Goal: Navigation & Orientation: Find specific page/section

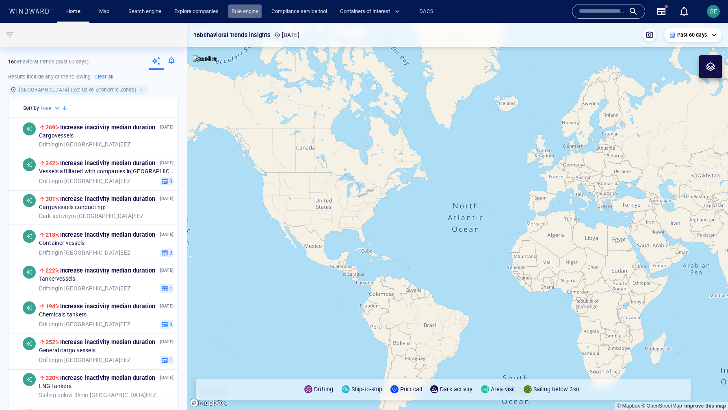
click at [248, 15] on link "Rule engine" at bounding box center [244, 11] width 33 height 14
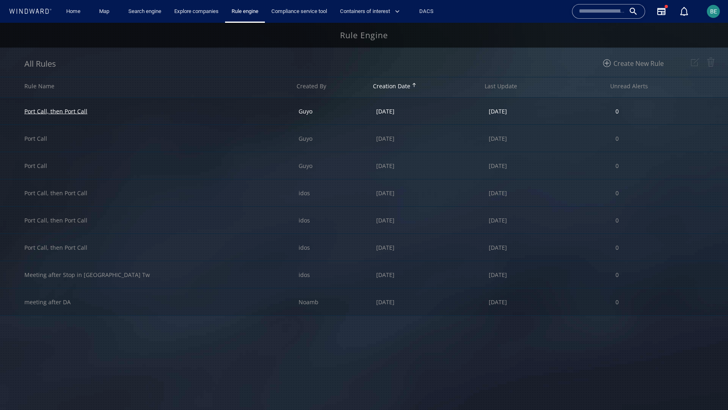
click at [61, 113] on div "Port Call, then Port Call" at bounding box center [55, 111] width 63 height 8
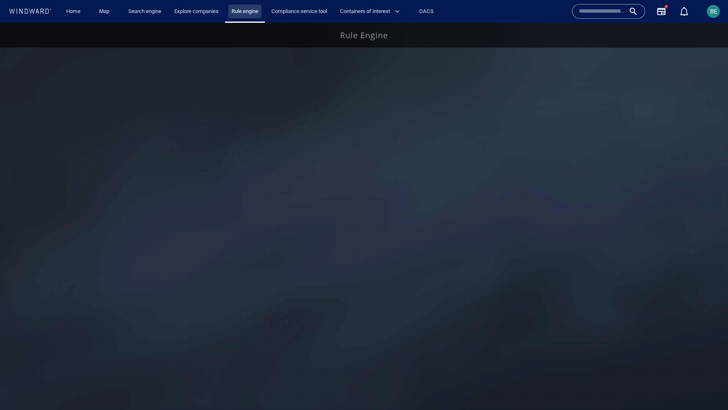
click at [245, 12] on link "Rule engine" at bounding box center [244, 11] width 33 height 14
click at [247, 13] on link "Rule engine" at bounding box center [244, 11] width 33 height 14
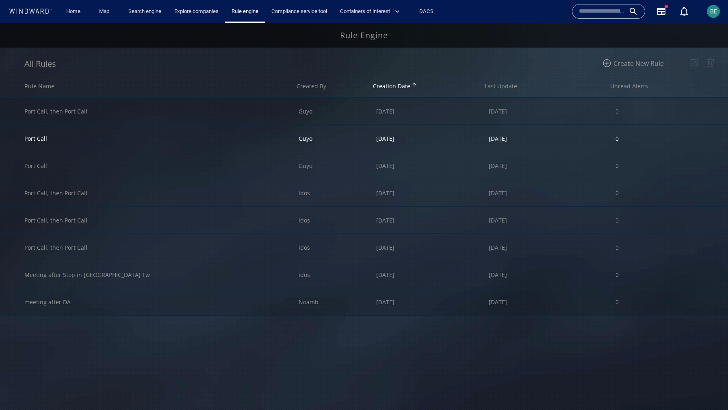
click at [50, 139] on div "Port Call" at bounding box center [161, 138] width 274 height 27
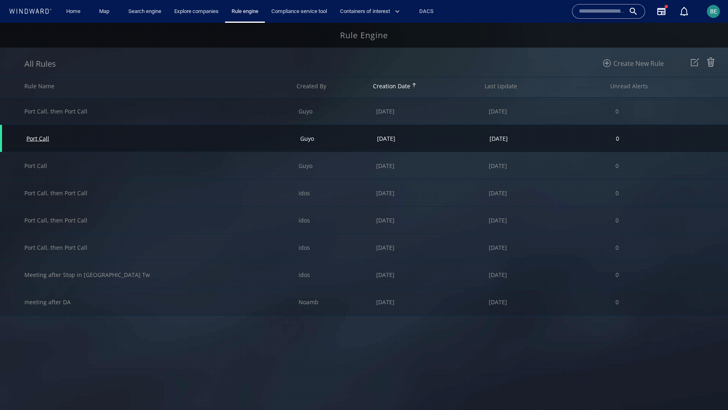
click at [35, 139] on div "Port Call" at bounding box center [37, 138] width 23 height 8
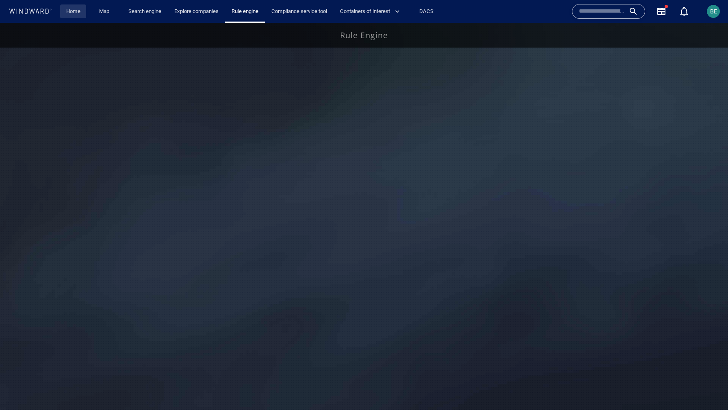
click at [73, 12] on link "Home" at bounding box center [73, 11] width 21 height 14
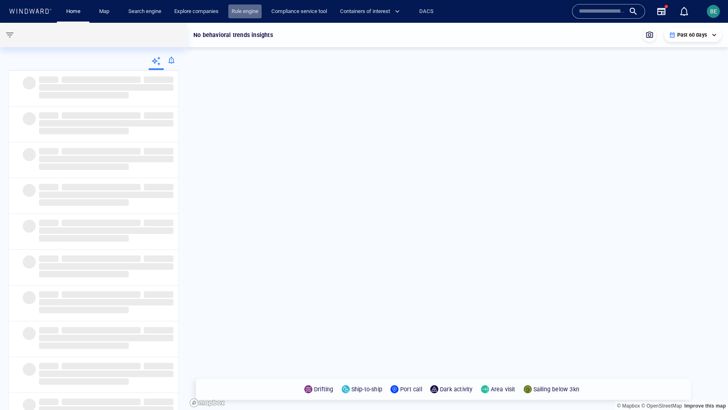
click at [250, 11] on link "Rule engine" at bounding box center [244, 11] width 33 height 14
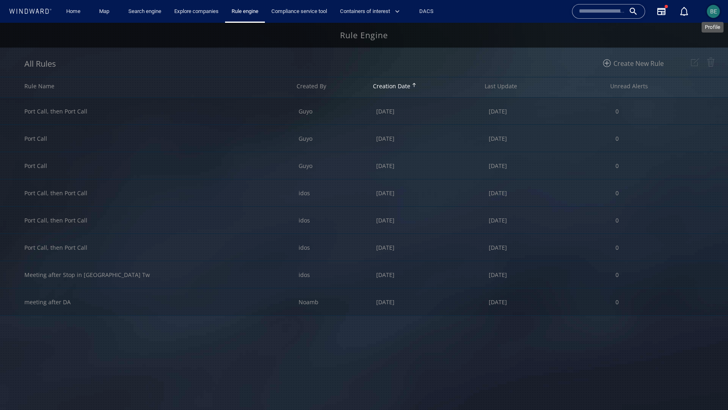
click at [715, 9] on span "BE" at bounding box center [713, 11] width 7 height 7
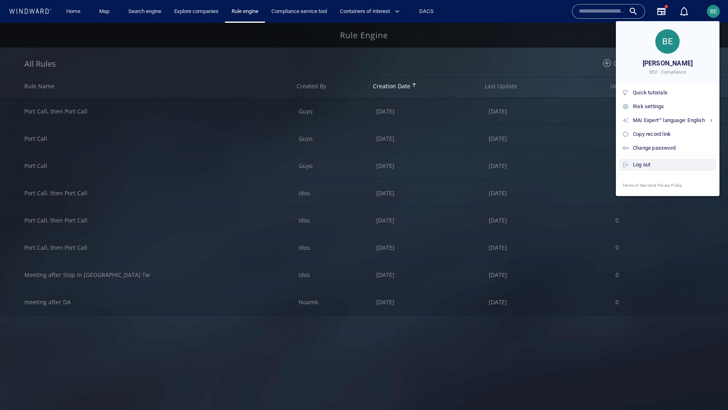
click at [641, 169] on div "Log out" at bounding box center [673, 164] width 80 height 9
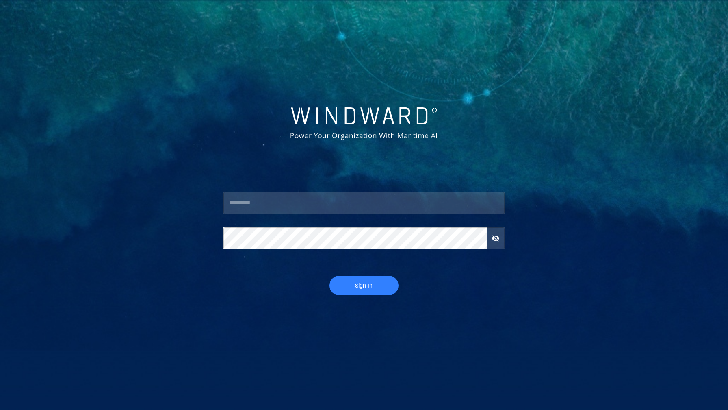
type input "*****"
click at [361, 291] on button "Sign In" at bounding box center [364, 285] width 69 height 20
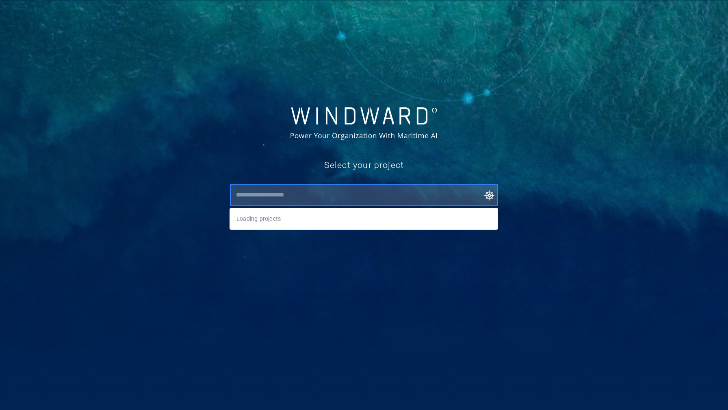
click at [267, 199] on input "text" at bounding box center [366, 195] width 265 height 15
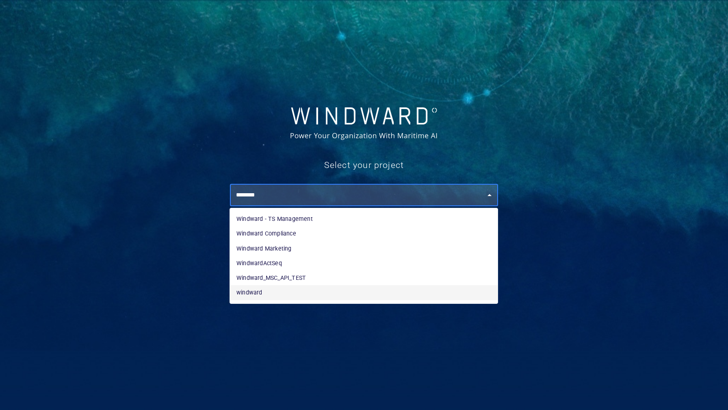
click at [254, 294] on li "windward" at bounding box center [364, 292] width 268 height 15
type input "********"
